Goal: Task Accomplishment & Management: Complete application form

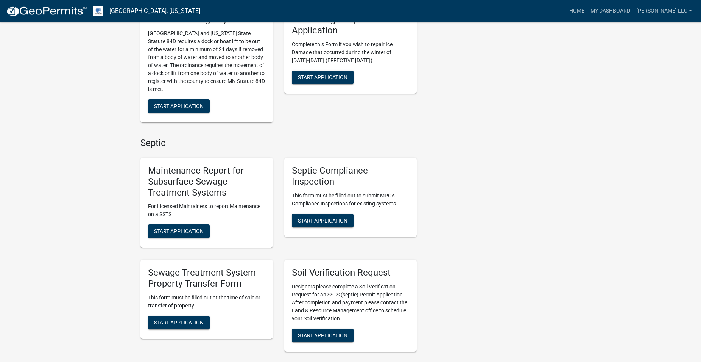
scroll to position [502, 0]
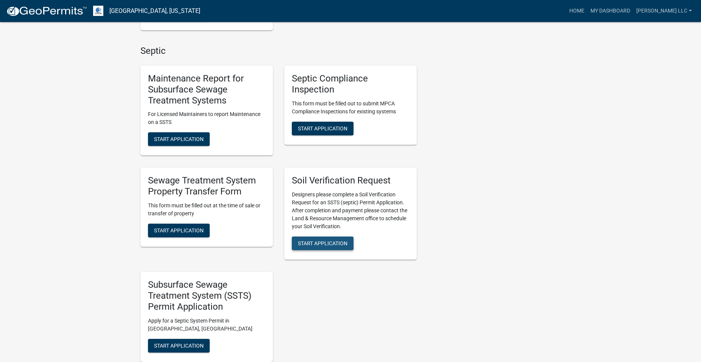
click at [326, 246] on span "Start Application" at bounding box center [323, 243] width 50 height 6
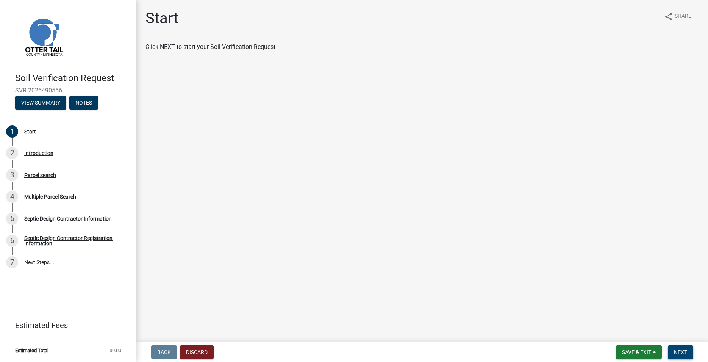
click at [681, 351] on span "Next" at bounding box center [680, 352] width 13 height 6
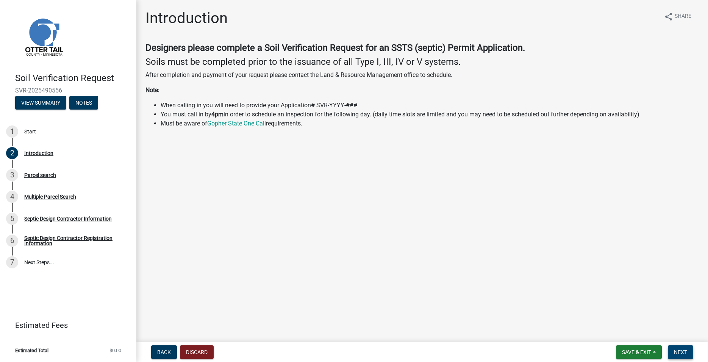
click at [675, 350] on span "Next" at bounding box center [680, 352] width 13 height 6
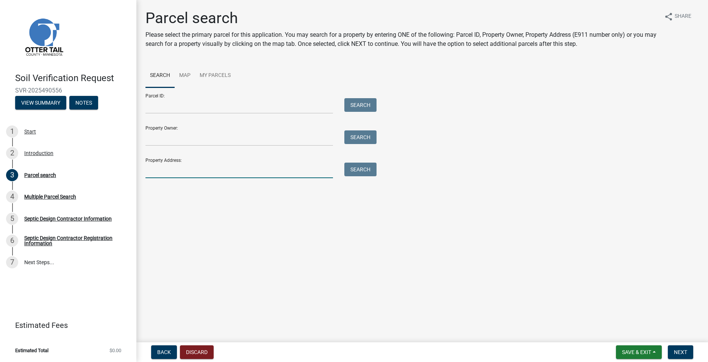
click at [177, 170] on input "Property Address:" at bounding box center [238, 170] width 187 height 16
paste input "34326"
type input "34326"
click at [365, 170] on button "Search" at bounding box center [360, 169] width 32 height 14
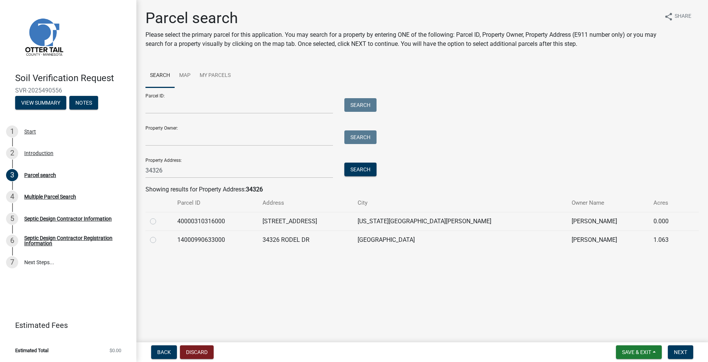
click at [159, 217] on label at bounding box center [159, 217] width 0 height 0
click at [159, 221] on input "radio" at bounding box center [161, 219] width 5 height 5
radio input "true"
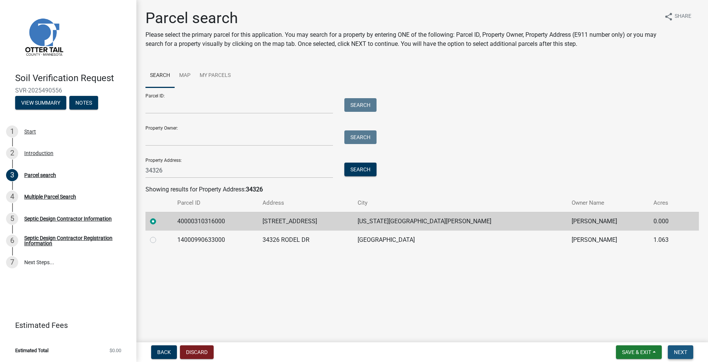
click at [681, 350] on span "Next" at bounding box center [680, 352] width 13 height 6
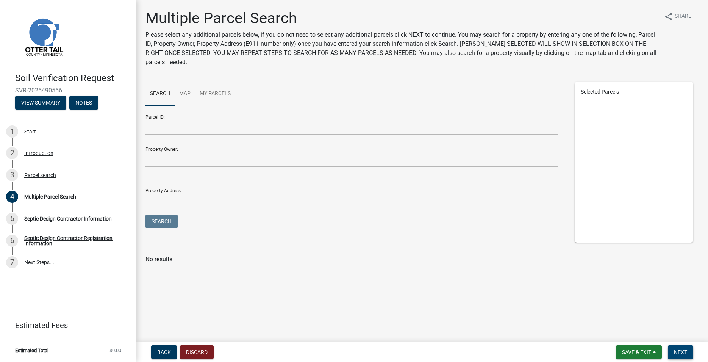
click at [677, 348] on button "Next" at bounding box center [680, 352] width 25 height 14
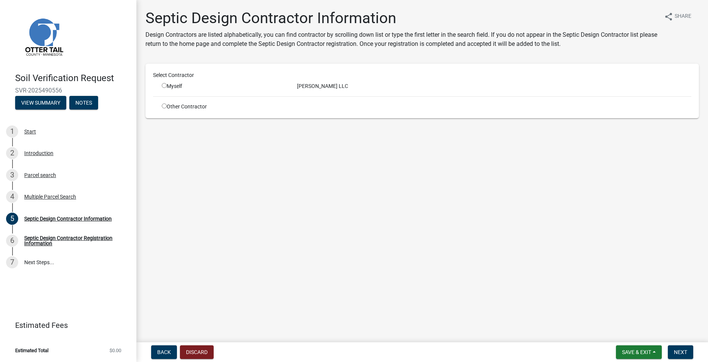
drag, startPoint x: 164, startPoint y: 82, endPoint x: 176, endPoint y: 95, distance: 18.0
click at [164, 82] on div "Myself" at bounding box center [224, 86] width 124 height 8
click at [162, 84] on input "radio" at bounding box center [164, 85] width 5 height 5
radio input "true"
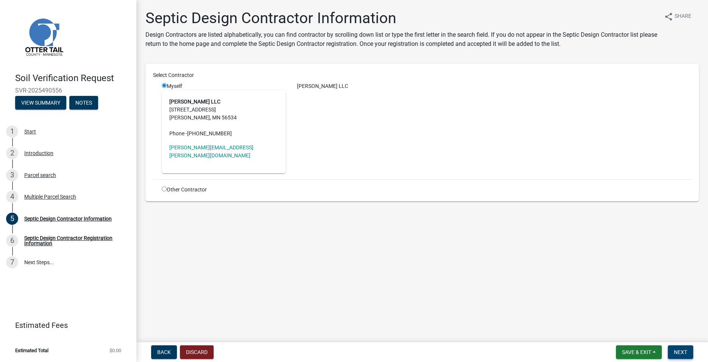
click at [686, 348] on button "Next" at bounding box center [680, 352] width 25 height 14
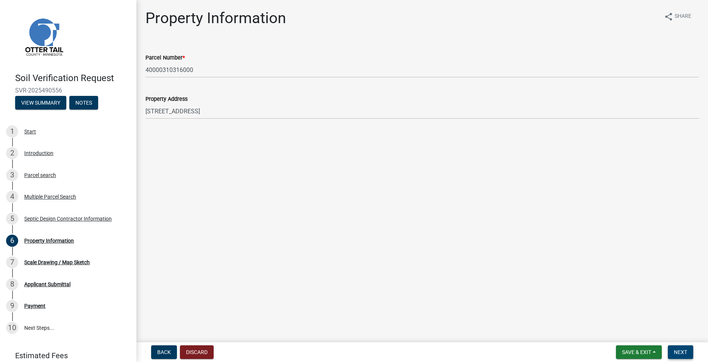
click at [684, 349] on span "Next" at bounding box center [680, 352] width 13 height 6
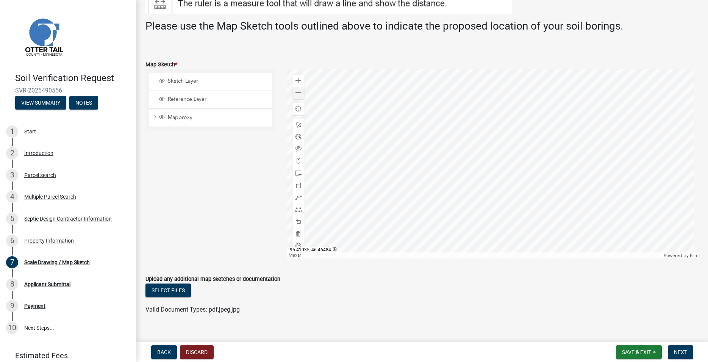
scroll to position [159, 0]
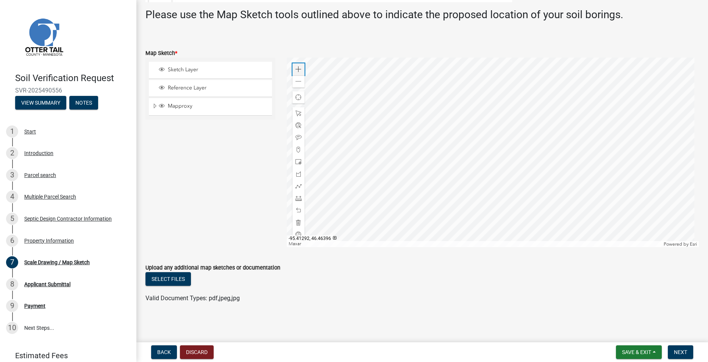
click at [296, 70] on span at bounding box center [298, 69] width 6 height 6
click at [670, 132] on div at bounding box center [493, 152] width 412 height 189
click at [663, 126] on div at bounding box center [493, 152] width 412 height 189
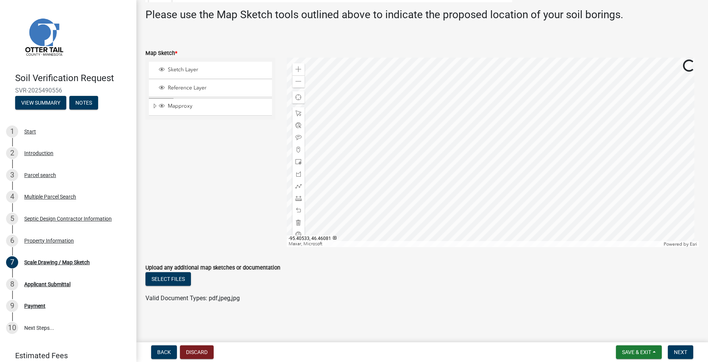
click at [699, 111] on div at bounding box center [493, 152] width 412 height 189
click at [429, 155] on div at bounding box center [493, 152] width 412 height 189
click at [293, 152] on div at bounding box center [298, 150] width 12 height 12
click at [446, 136] on div at bounding box center [493, 152] width 412 height 189
click at [675, 348] on button "Next" at bounding box center [680, 352] width 25 height 14
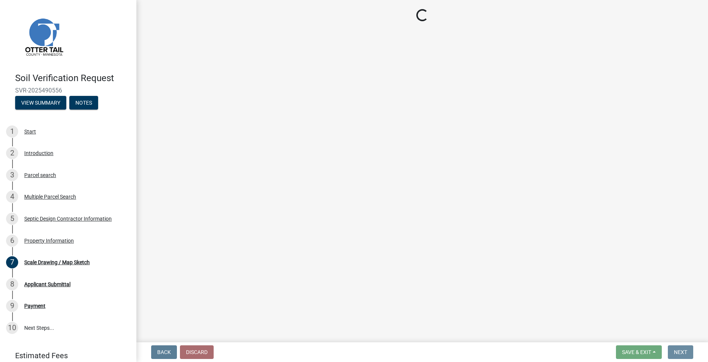
scroll to position [0, 0]
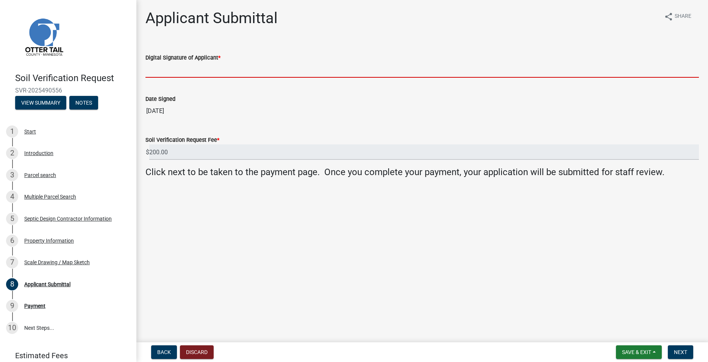
click at [182, 68] on input "Digital Signature of Applicant *" at bounding box center [421, 70] width 553 height 16
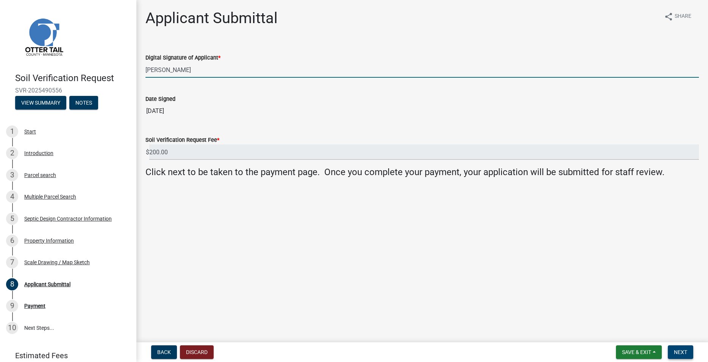
type input "Trevor Roisum"
click at [678, 352] on span "Next" at bounding box center [680, 352] width 13 height 6
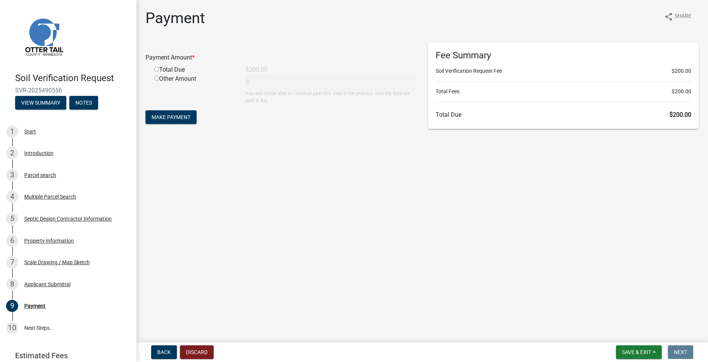
click at [158, 70] on input "radio" at bounding box center [156, 69] width 5 height 5
radio input "true"
type input "200"
click at [168, 123] on button "Make Payment" at bounding box center [170, 117] width 51 height 14
